Goal: Navigation & Orientation: Go to known website

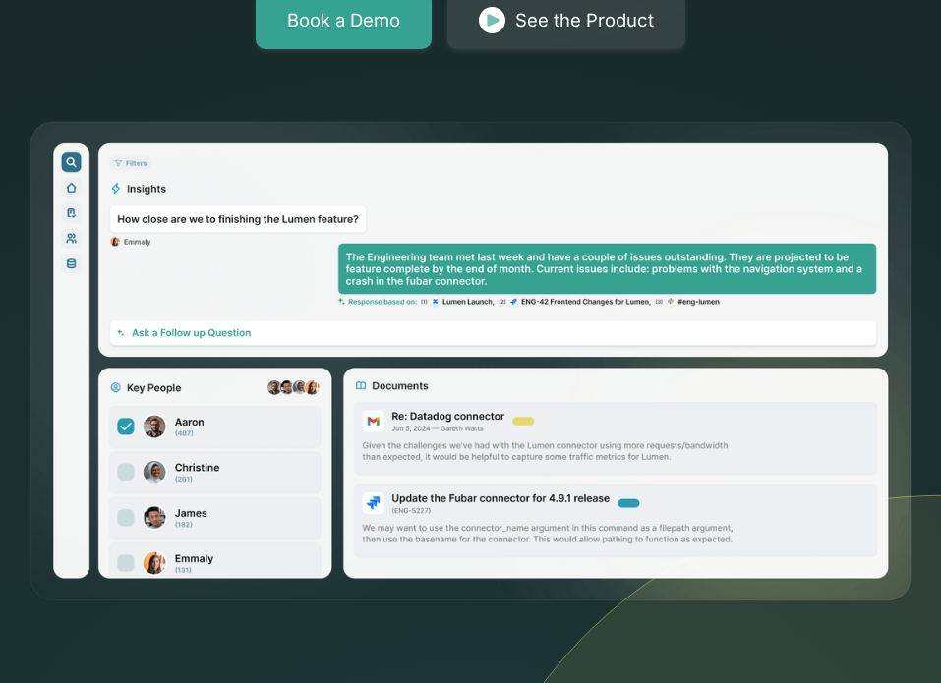
scroll to position [216, 0]
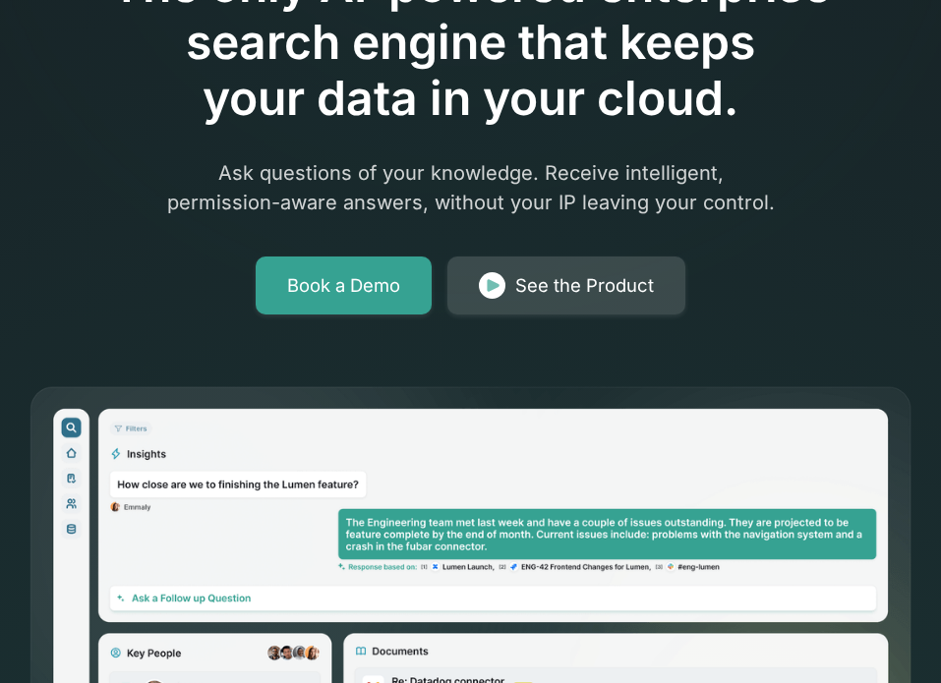
click at [484, 277] on img at bounding box center [492, 286] width 27 height 28
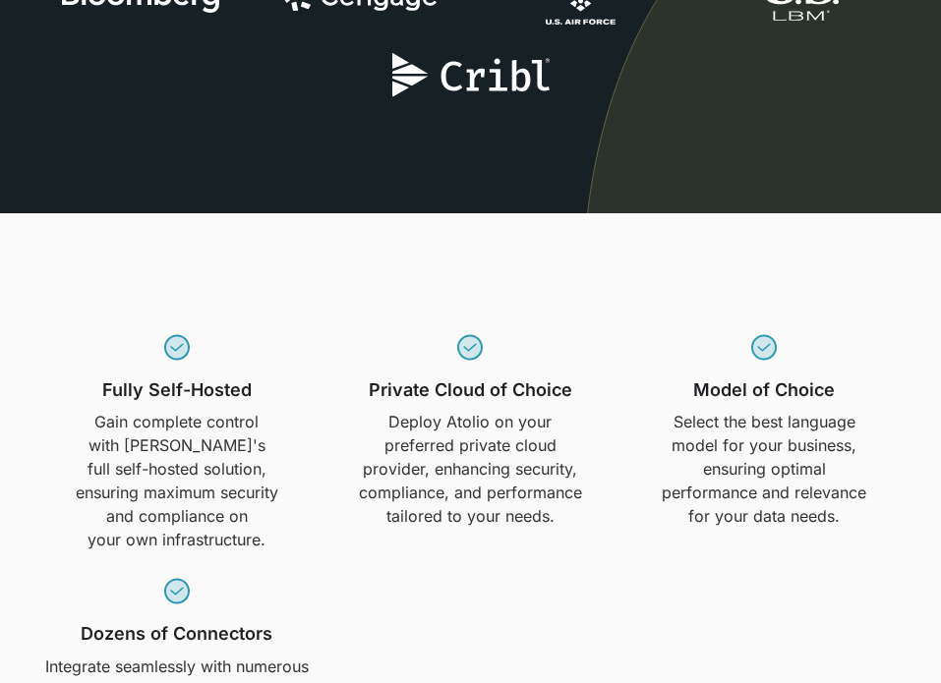
scroll to position [1298, 0]
